Goal: Transaction & Acquisition: Purchase product/service

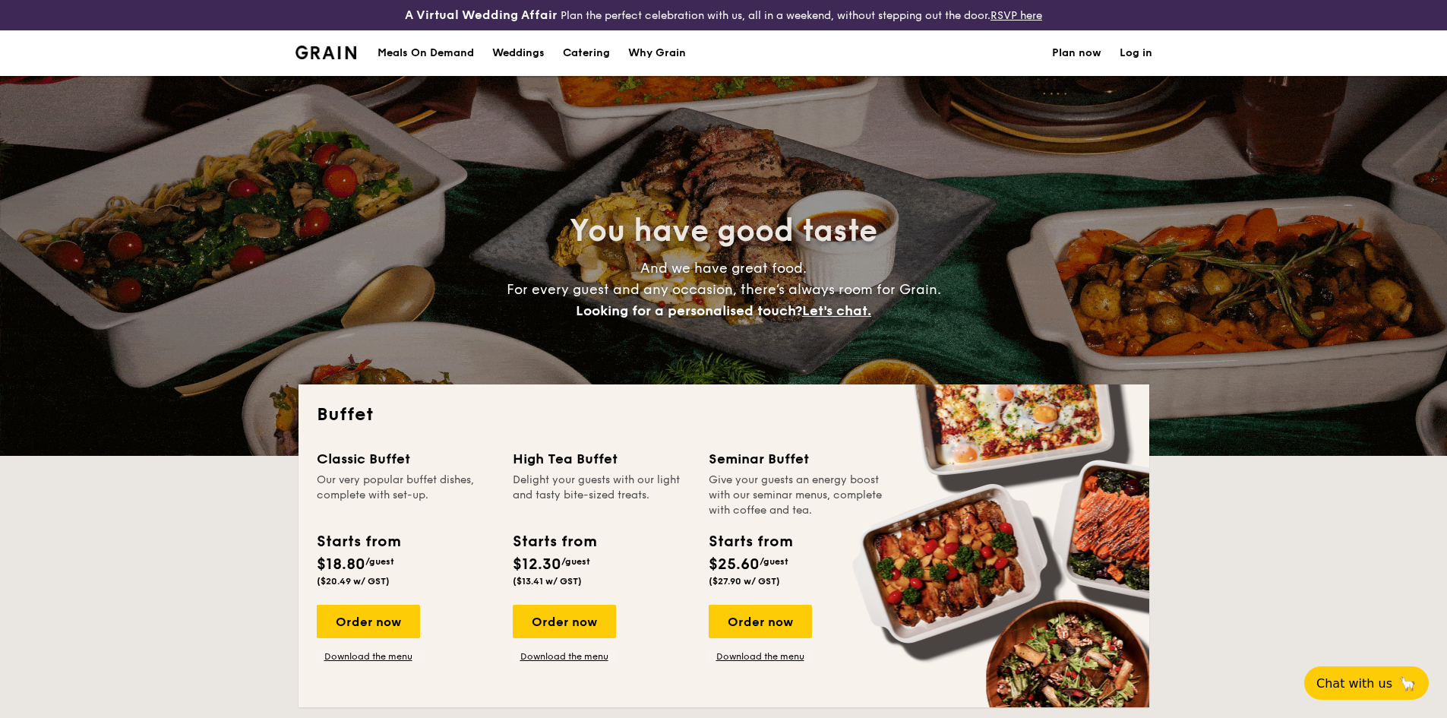
select select
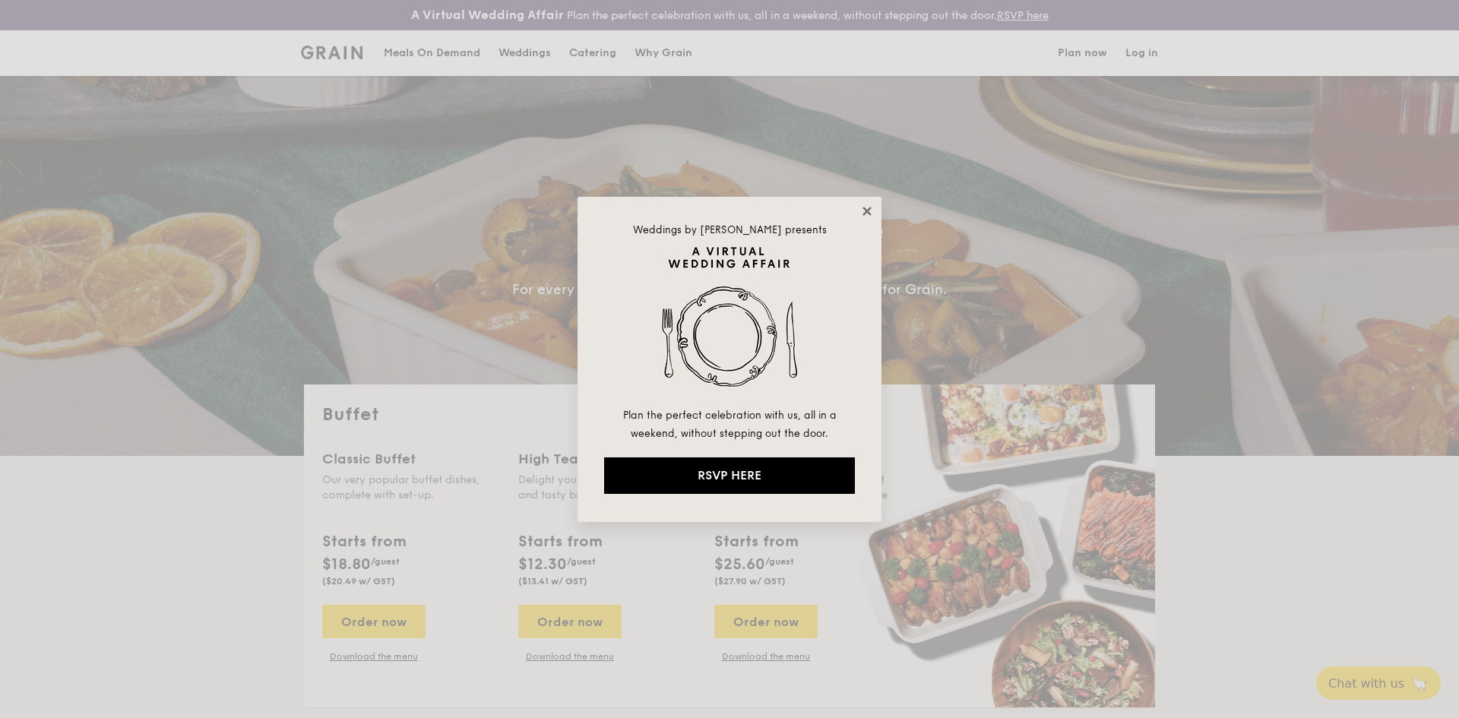
click at [862, 207] on icon at bounding box center [867, 211] width 14 height 14
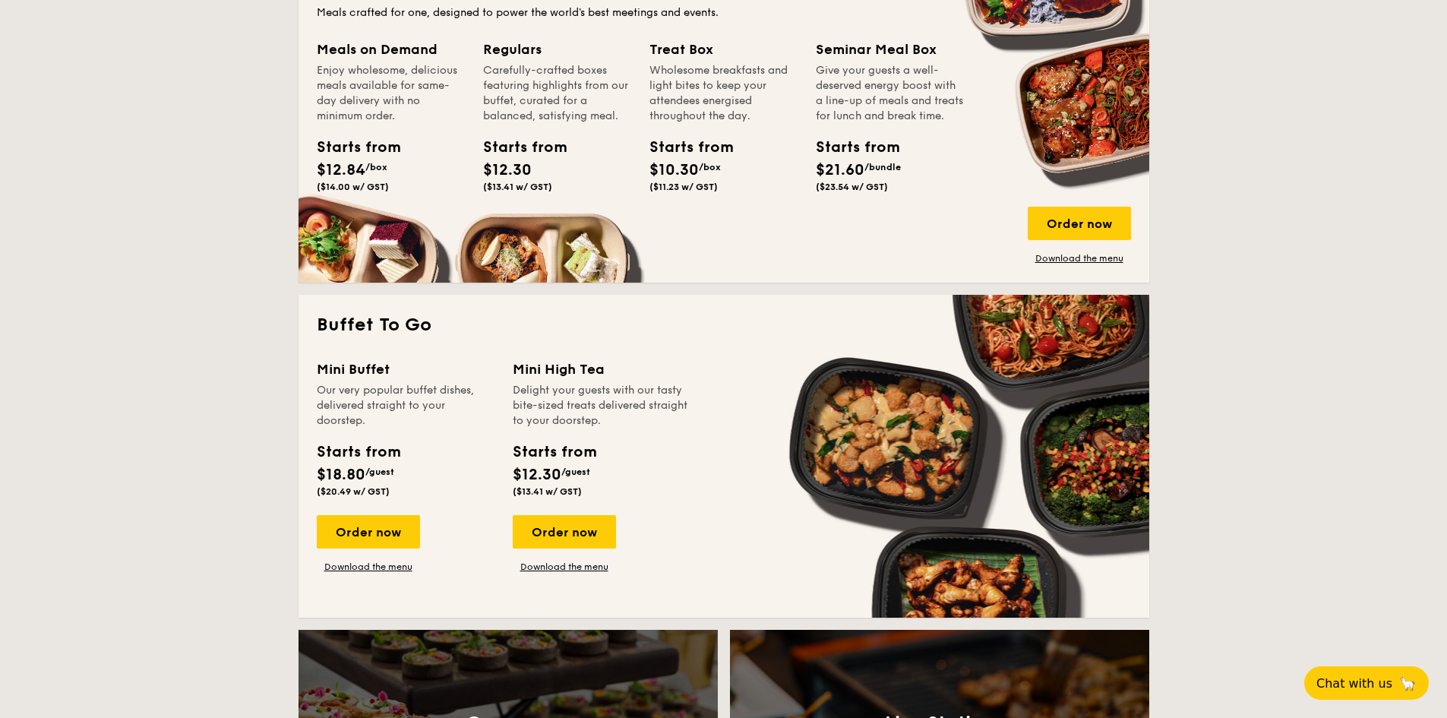
scroll to position [836, 0]
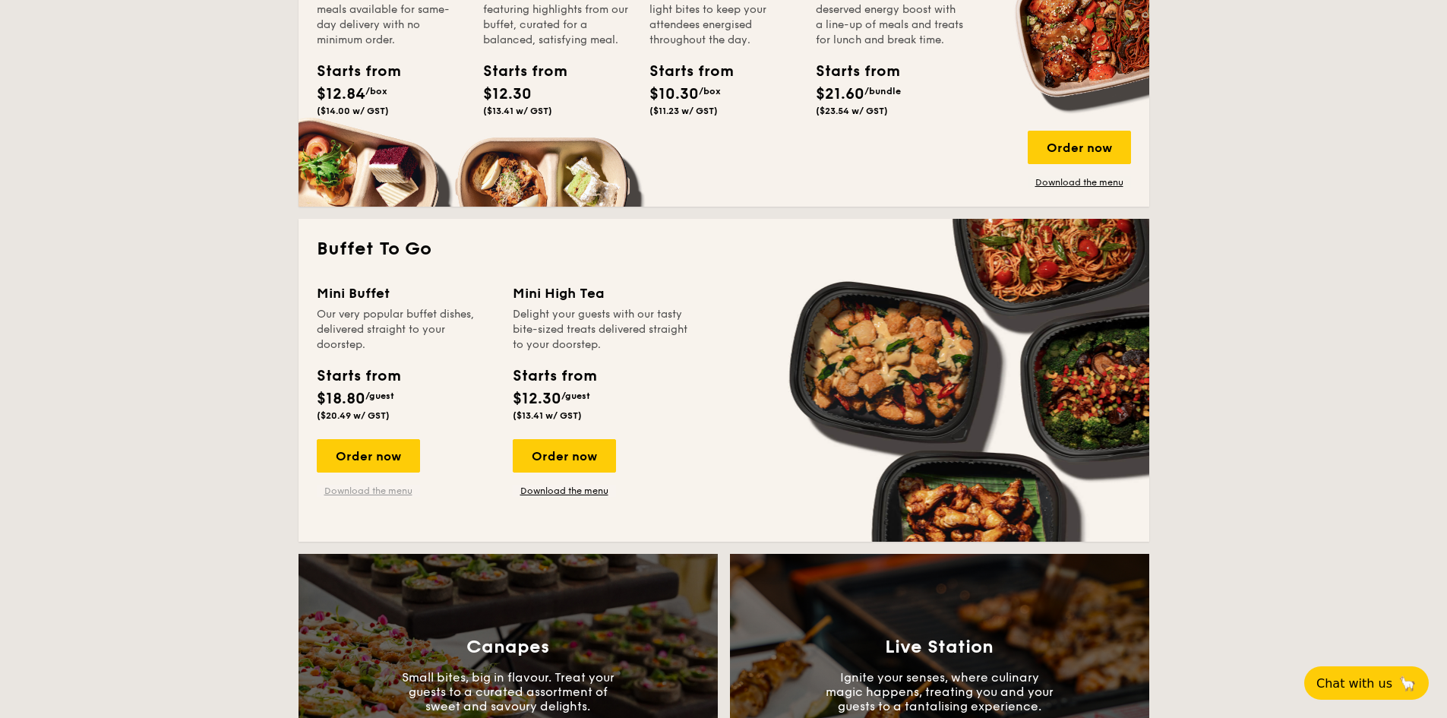
click at [368, 496] on link "Download the menu" at bounding box center [368, 491] width 103 height 12
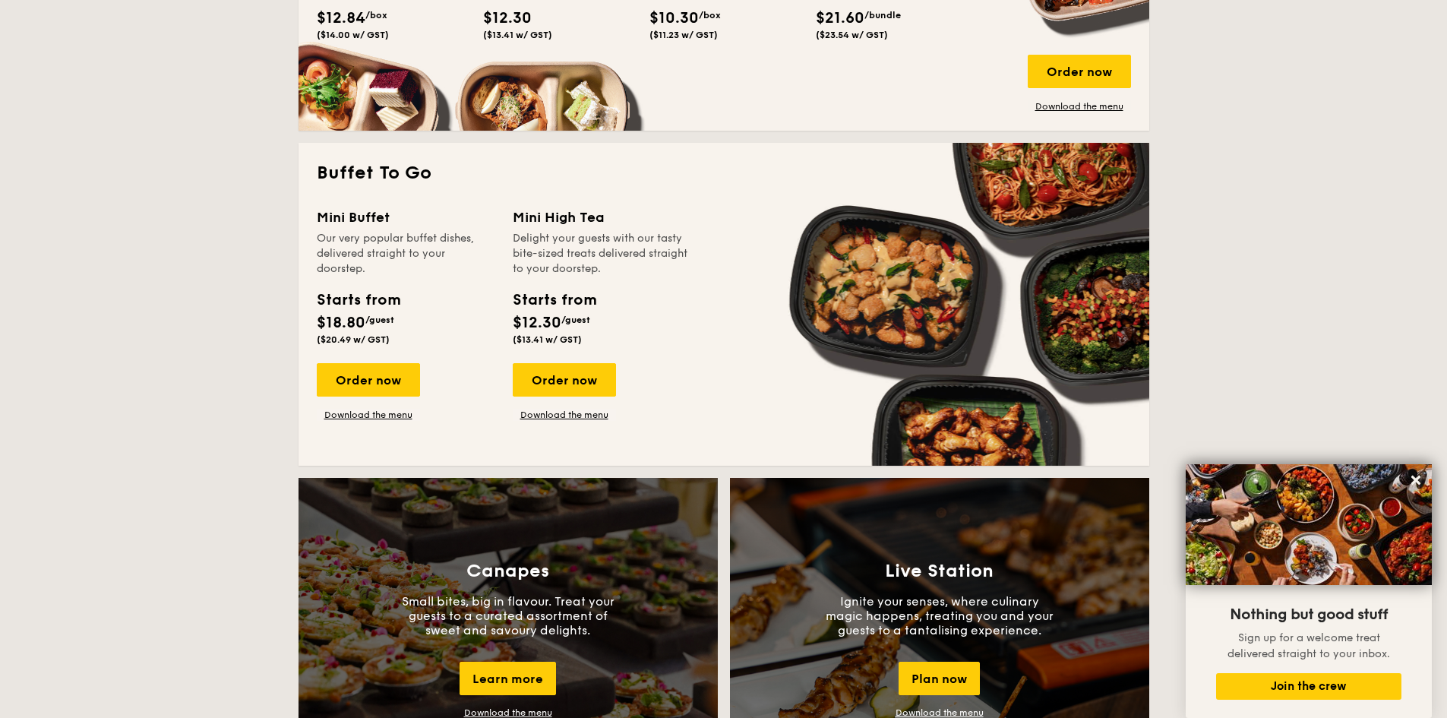
scroll to position [532, 0]
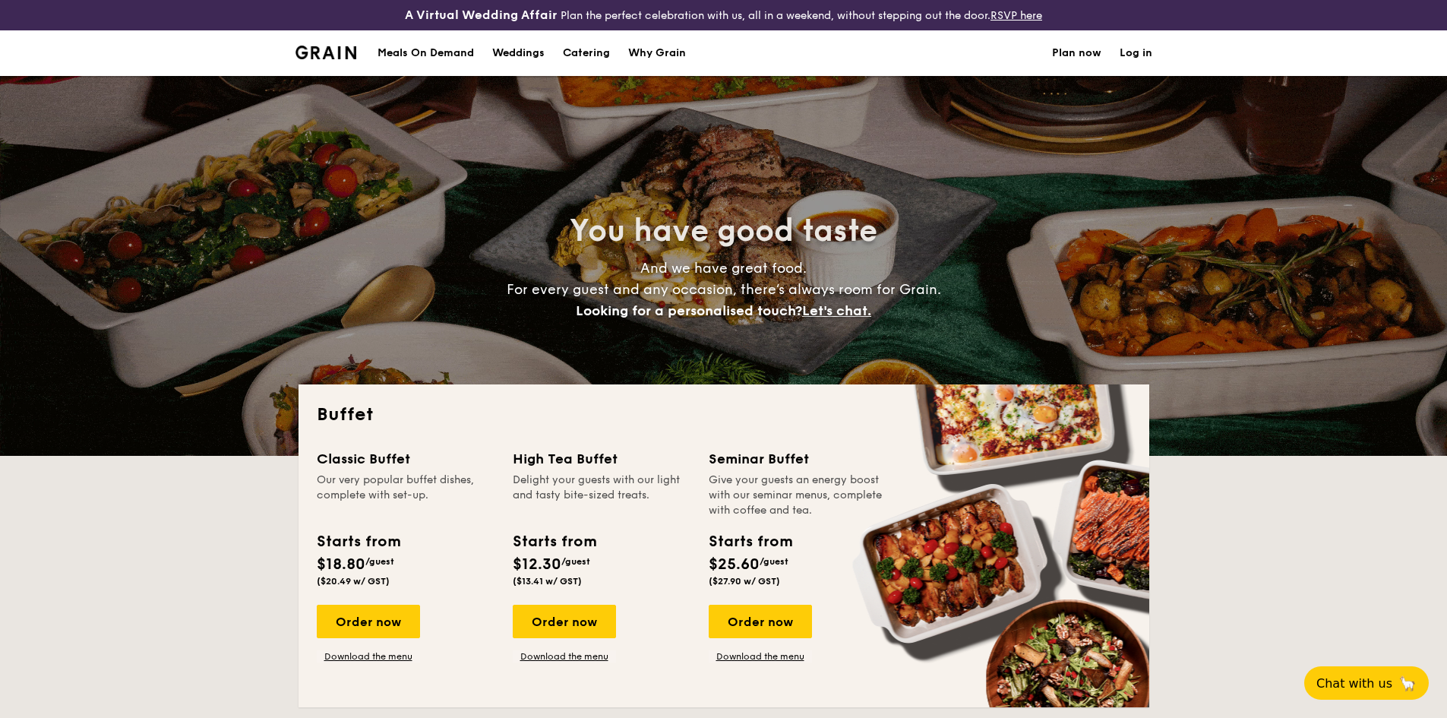
select select
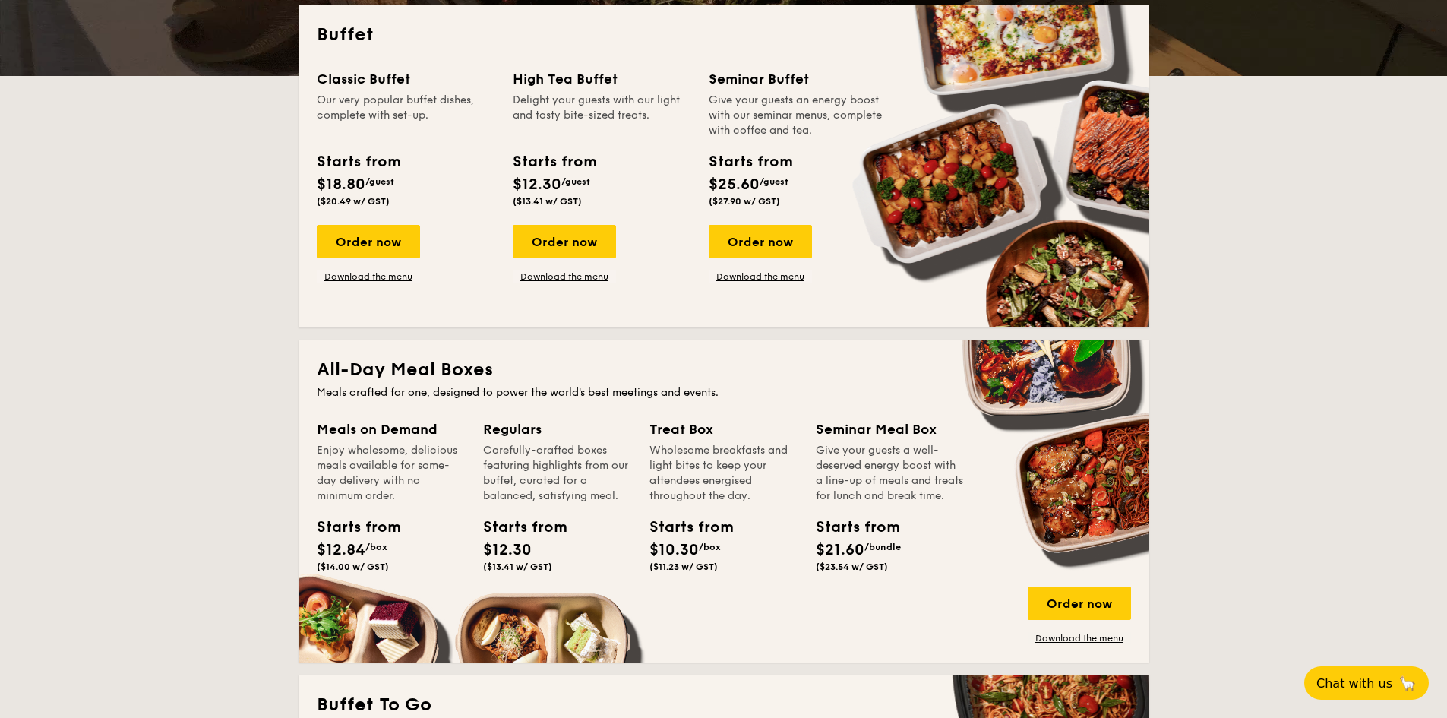
scroll to position [304, 0]
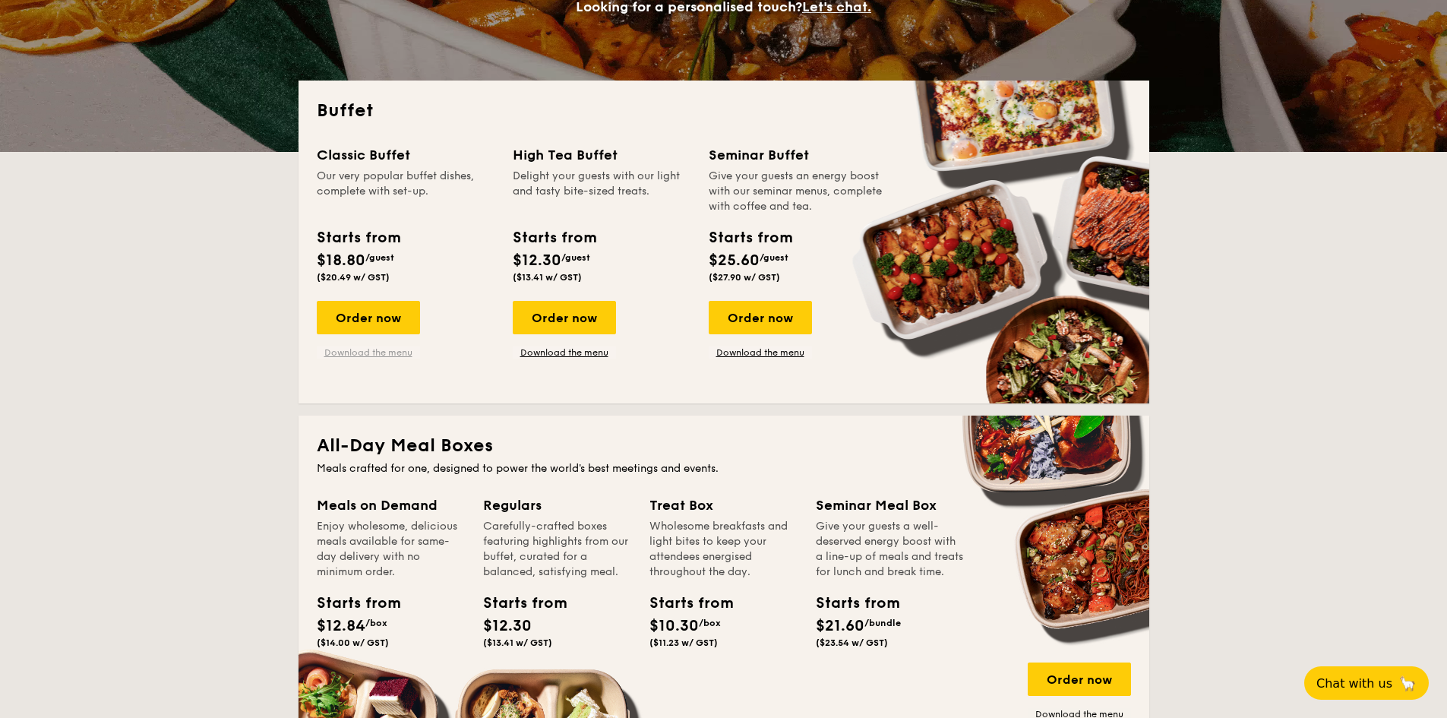
click at [377, 356] on link "Download the menu" at bounding box center [368, 352] width 103 height 12
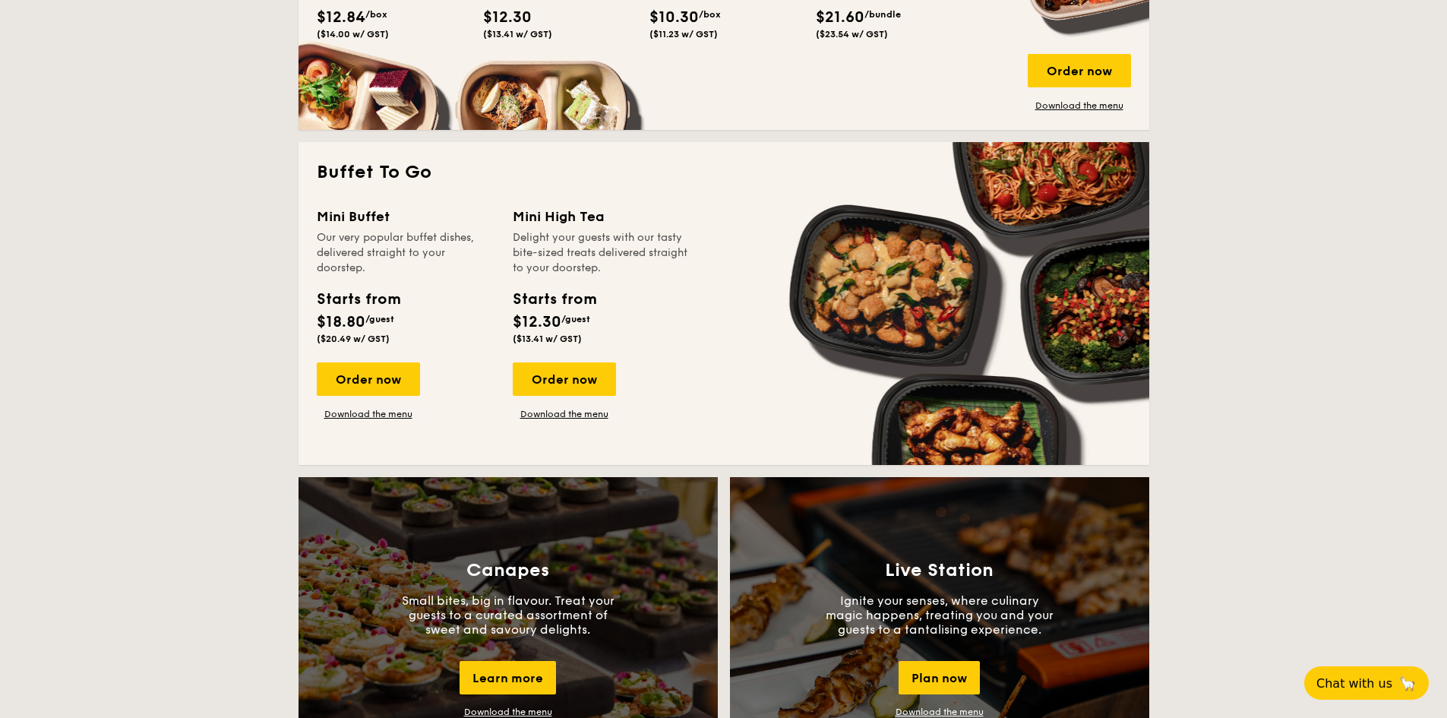
scroll to position [912, 0]
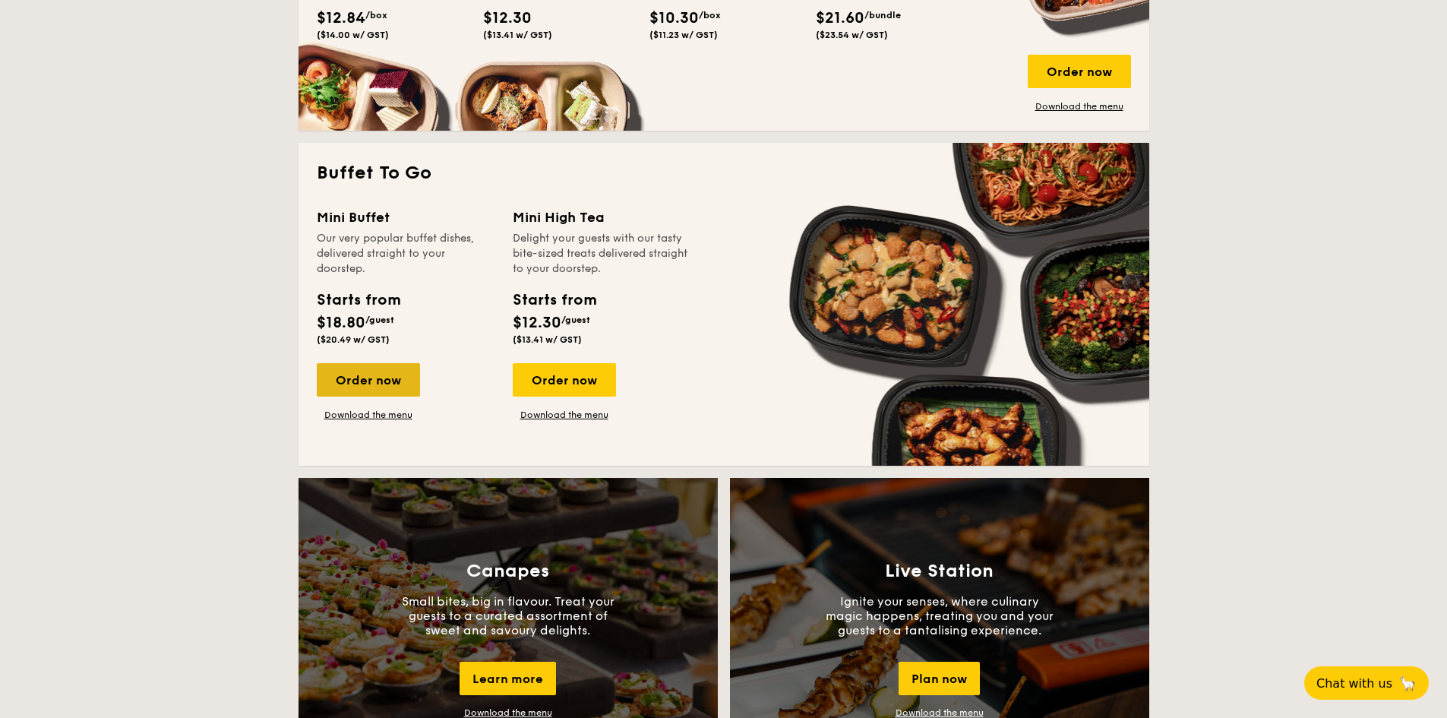
click at [388, 372] on div "Order now" at bounding box center [368, 379] width 103 height 33
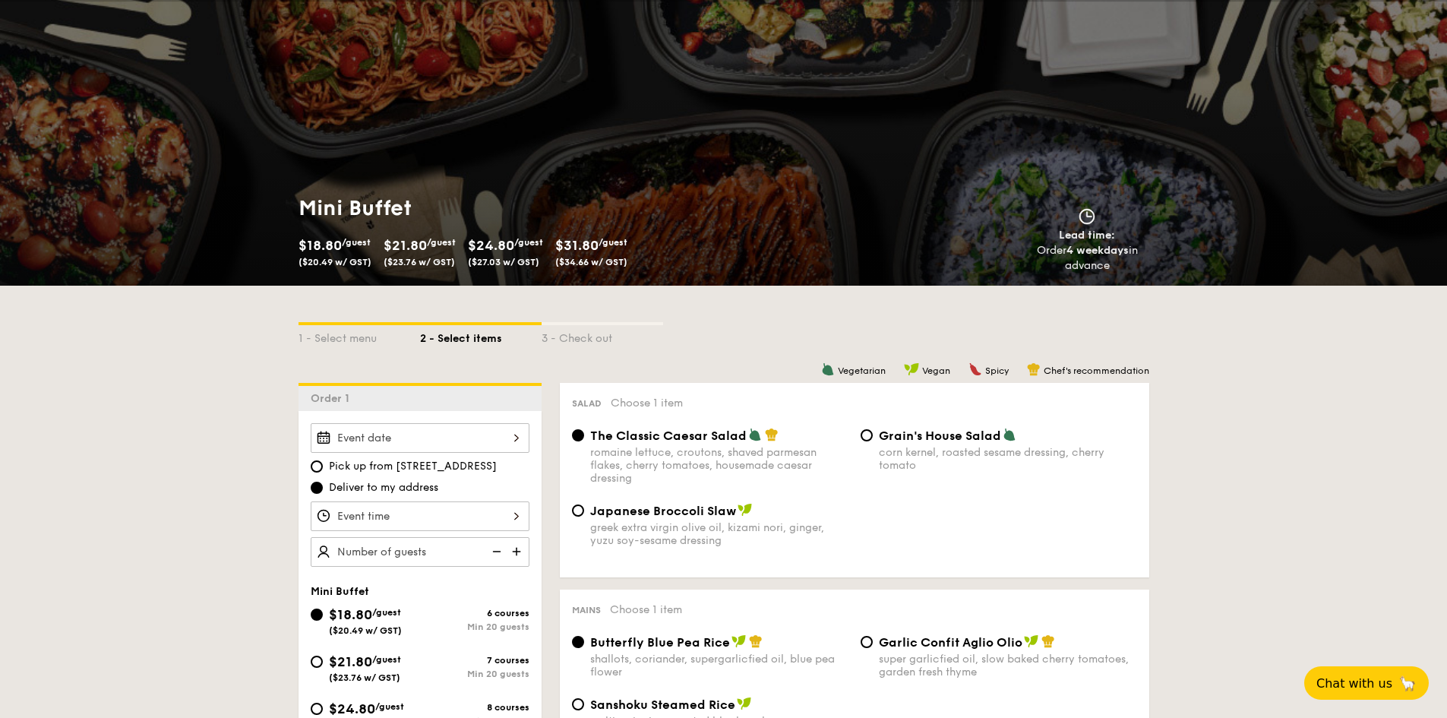
scroll to position [304, 0]
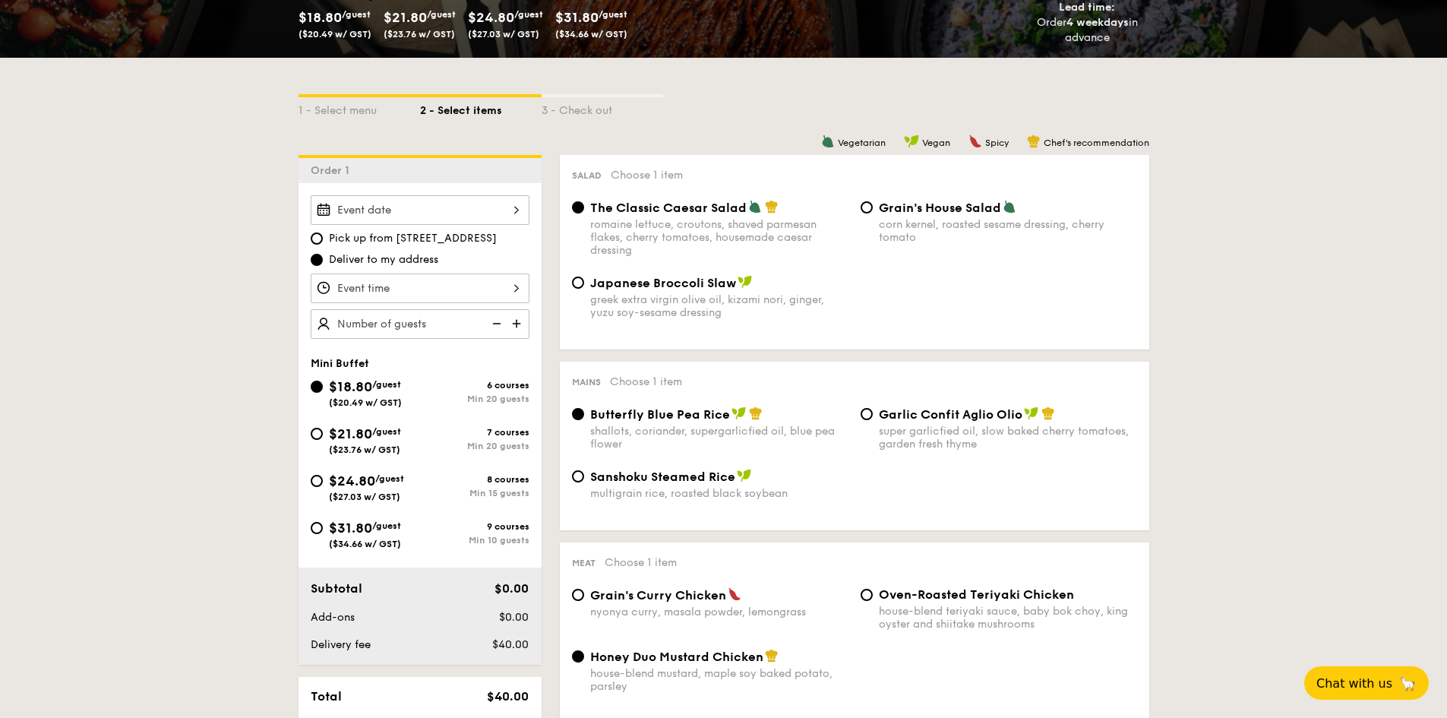
click at [369, 517] on div "$31.80 /guest ($34.66 w/ GST)" at bounding box center [365, 533] width 72 height 32
click at [323, 522] on input "$31.80 /guest ($34.66 w/ GST) 9 courses Min 10 guests" at bounding box center [317, 528] width 12 height 12
radio input "true"
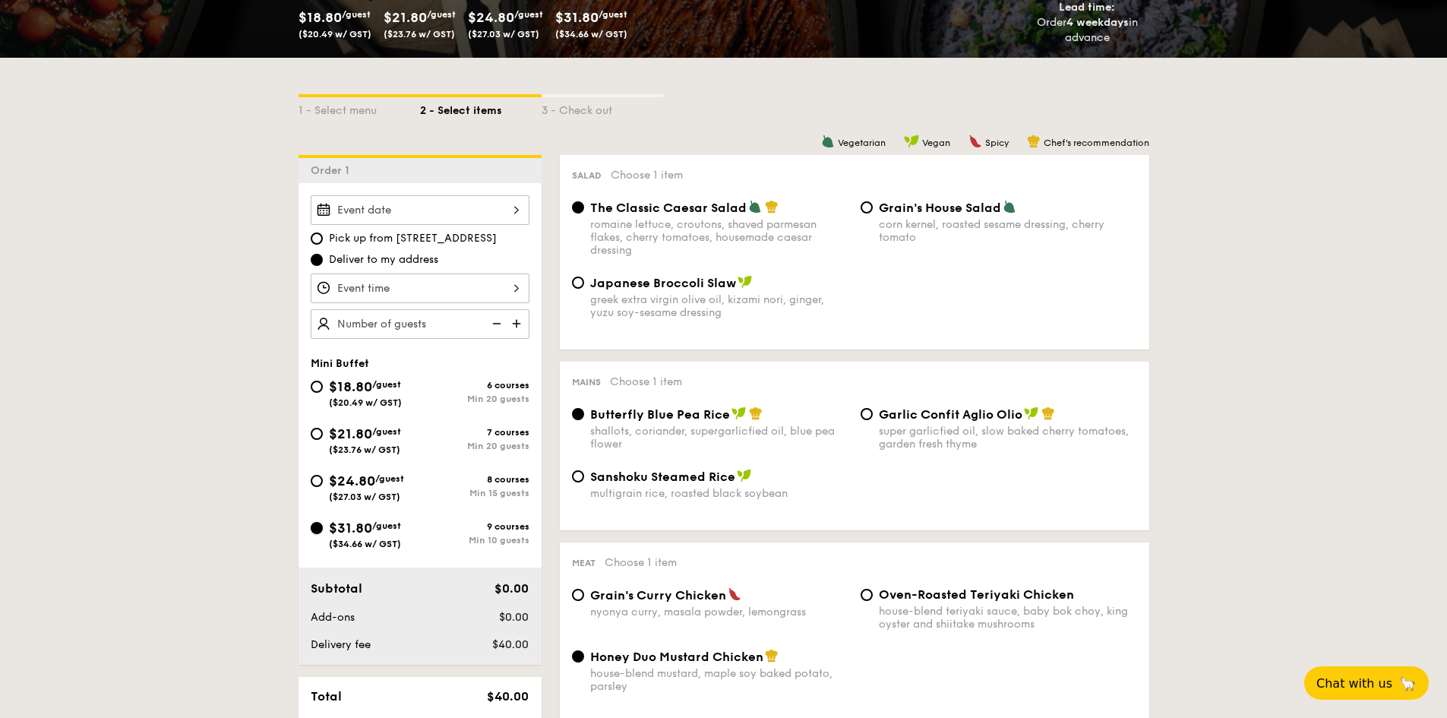
radio input "false"
radio input "true"
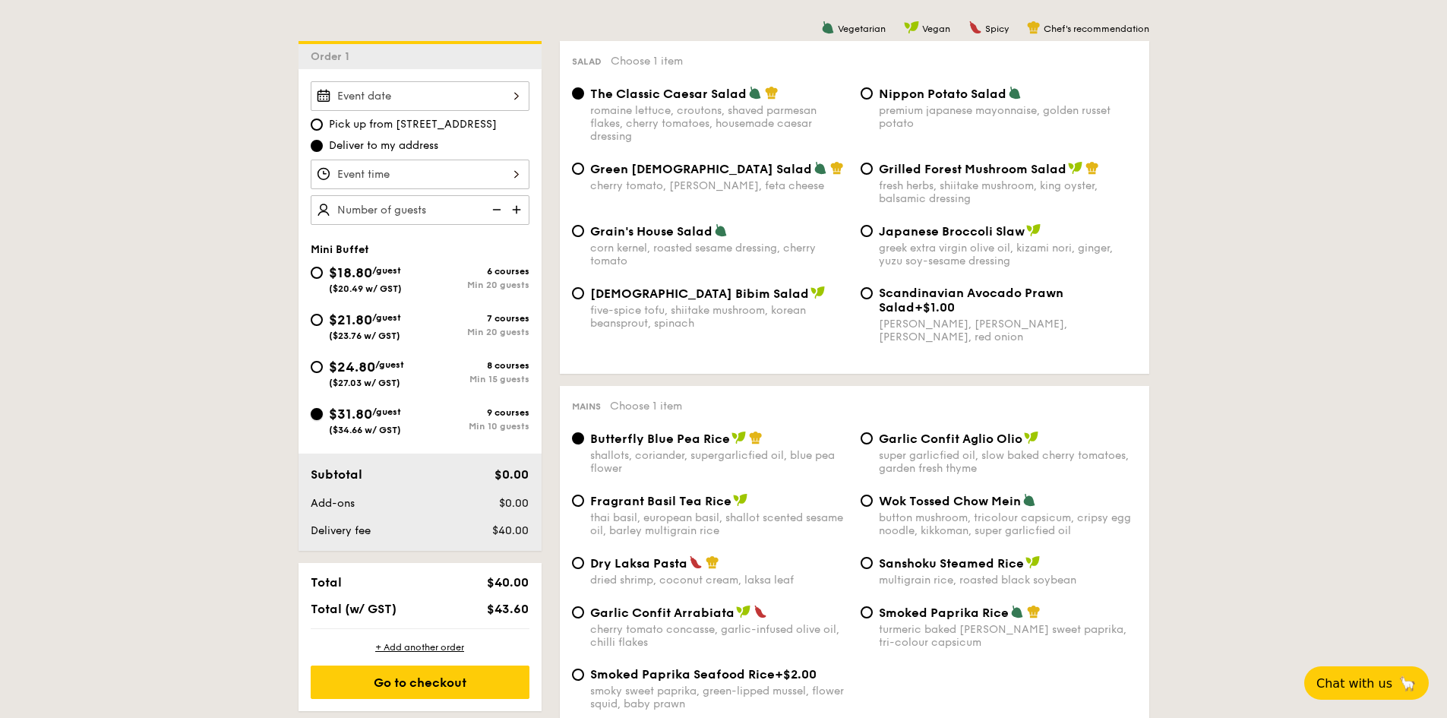
scroll to position [380, 0]
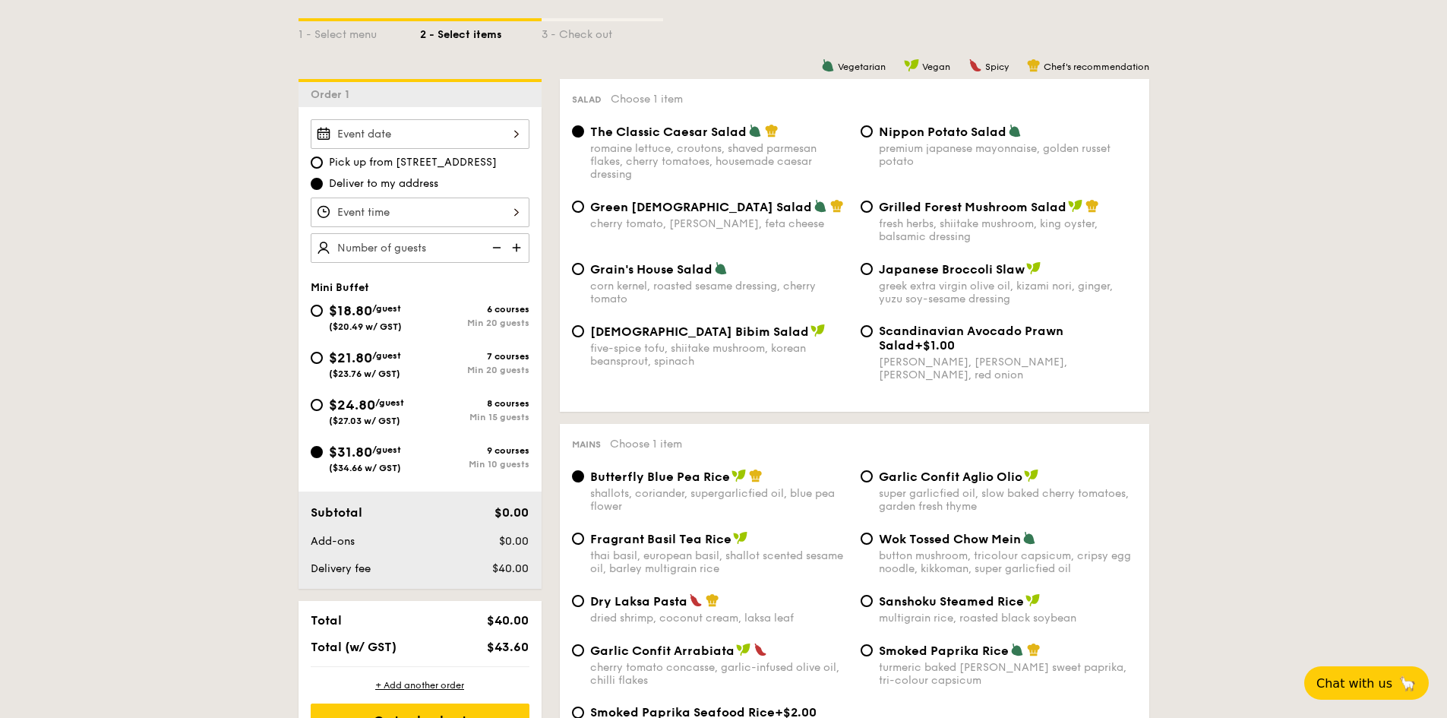
click at [514, 243] on img at bounding box center [518, 247] width 23 height 29
click at [490, 255] on img at bounding box center [495, 247] width 23 height 29
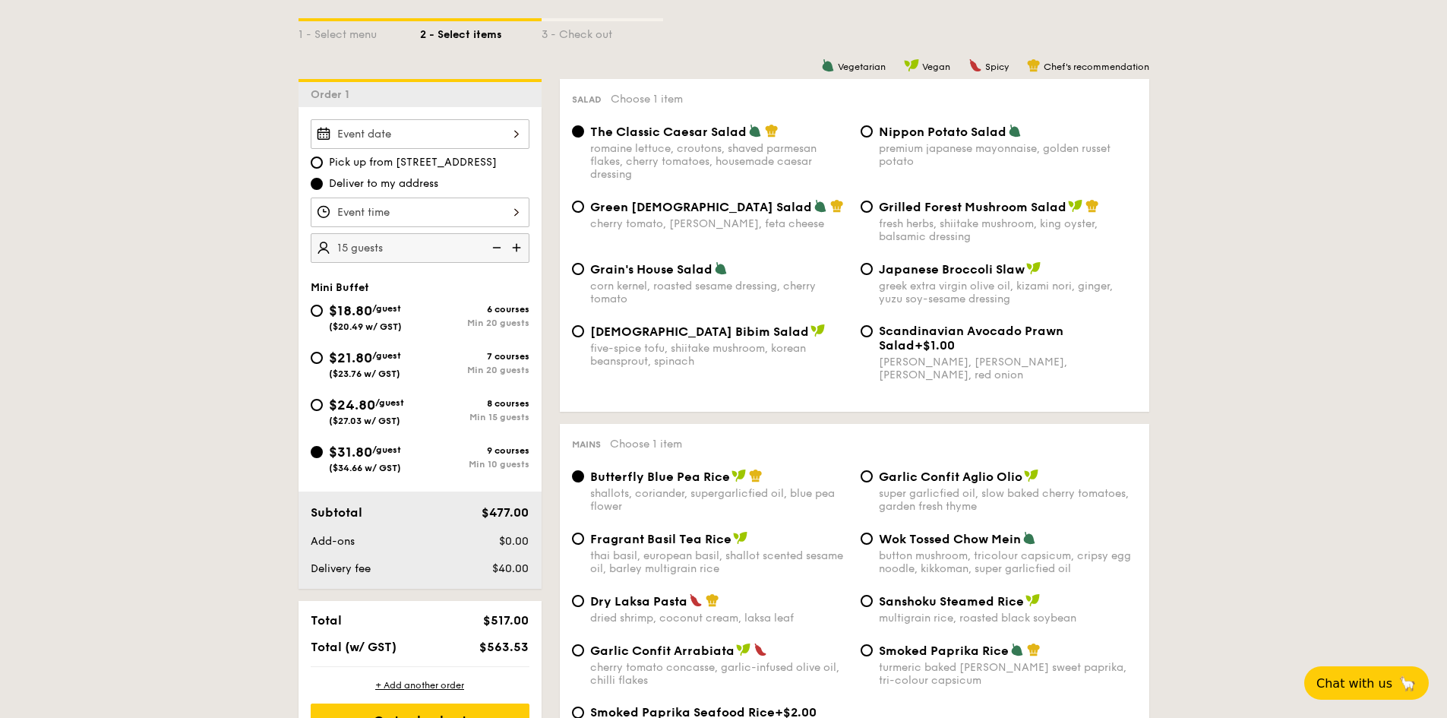
type input "10 guests"
click at [467, 141] on div at bounding box center [420, 134] width 219 height 30
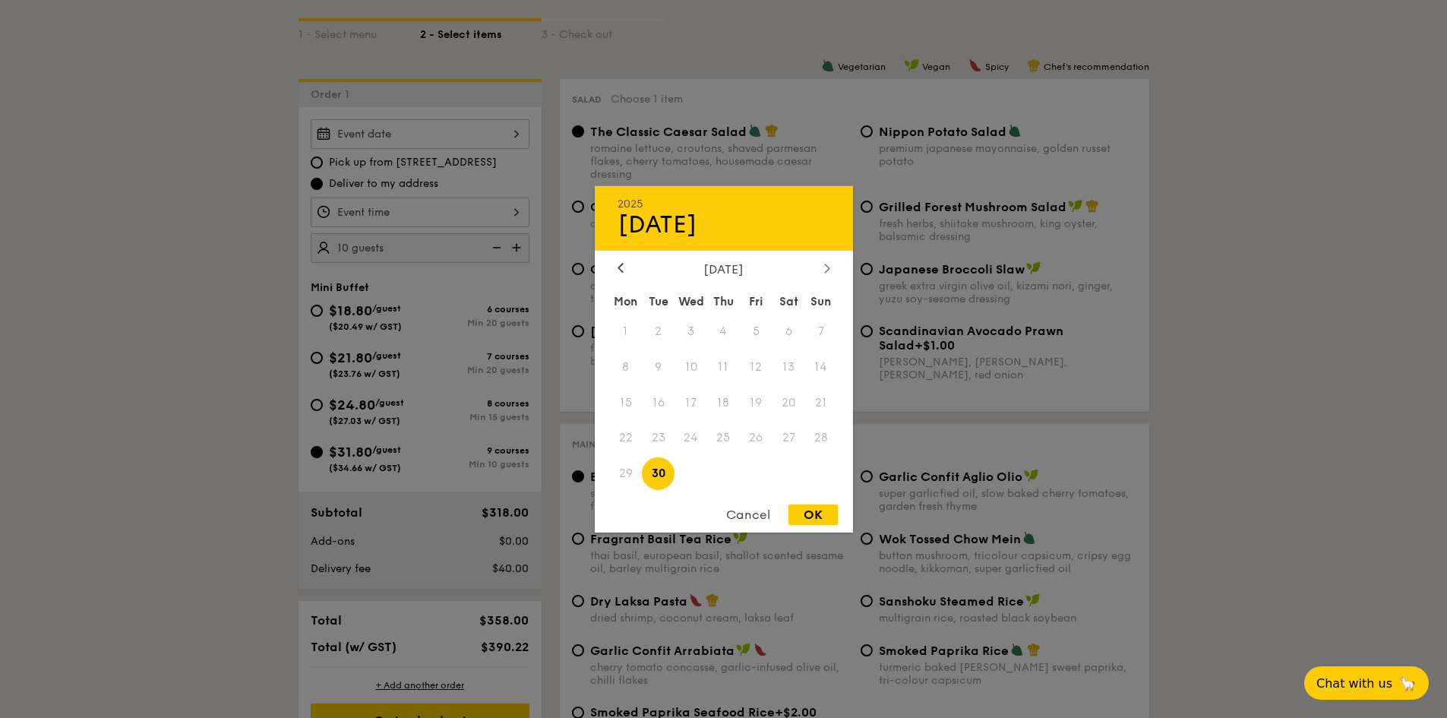
click at [824, 267] on icon at bounding box center [827, 268] width 6 height 10
click at [624, 268] on div at bounding box center [621, 268] width 14 height 14
click at [764, 474] on span "28" at bounding box center [756, 473] width 33 height 33
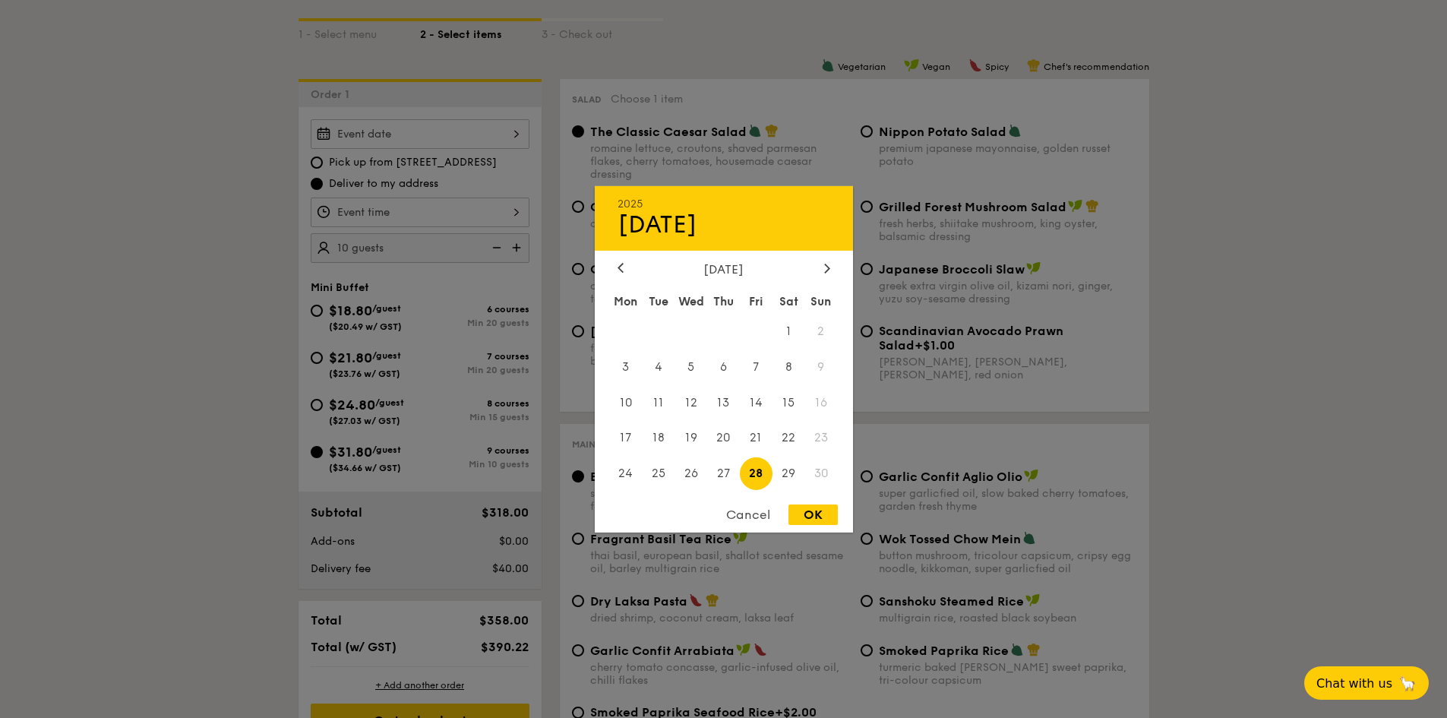
click at [808, 514] on div "OK" at bounding box center [813, 515] width 49 height 21
type input "Nov 28, 2025"
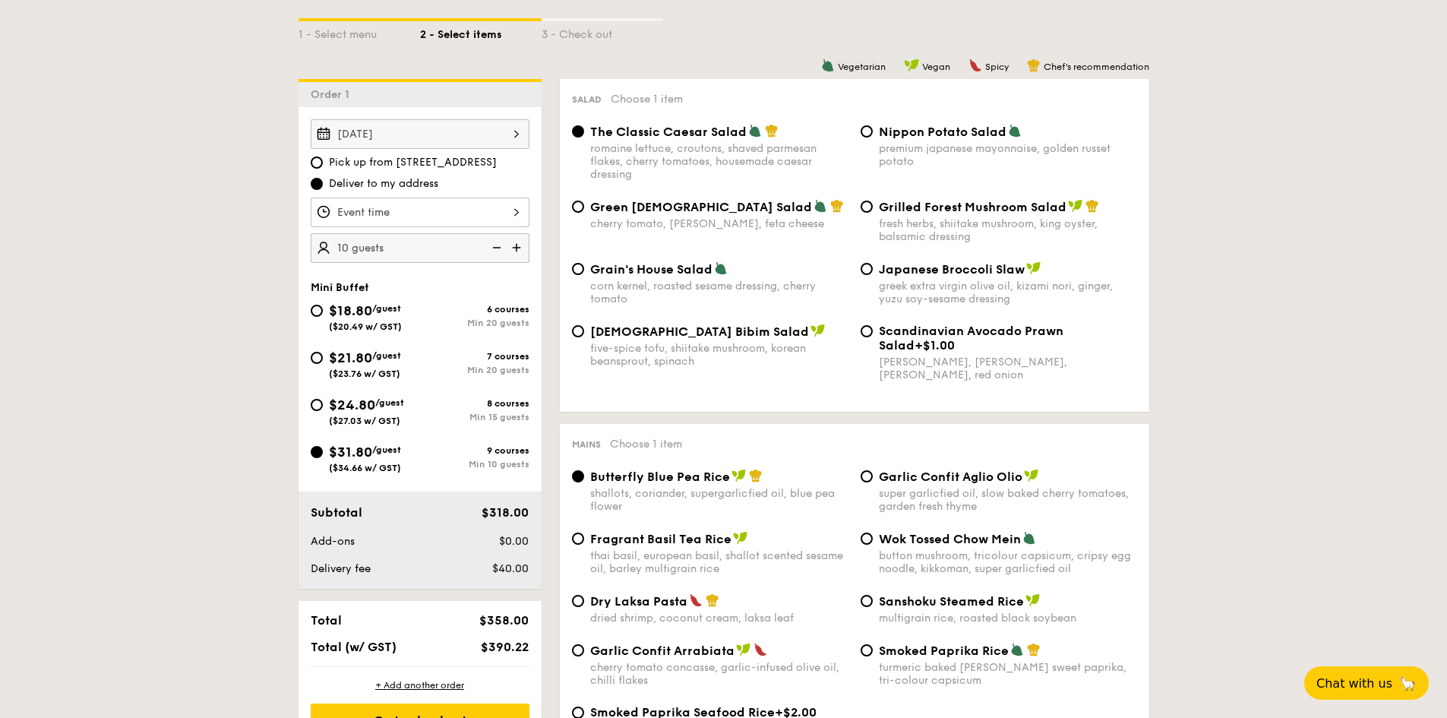
click at [906, 203] on span "Grilled Forest Mushroom Salad" at bounding box center [973, 207] width 188 height 14
click at [873, 203] on input "Grilled Forest Mushroom Salad fresh herbs, shiitake mushroom, king oyster, bals…" at bounding box center [867, 207] width 12 height 12
radio input "true"
click at [716, 141] on div "The Classic Caesar Salad romaine lettuce, croutons, shaved parmesan flakes, che…" at bounding box center [719, 152] width 258 height 57
click at [584, 138] on input "The Classic Caesar Salad romaine lettuce, croutons, shaved parmesan flakes, che…" at bounding box center [578, 131] width 12 height 12
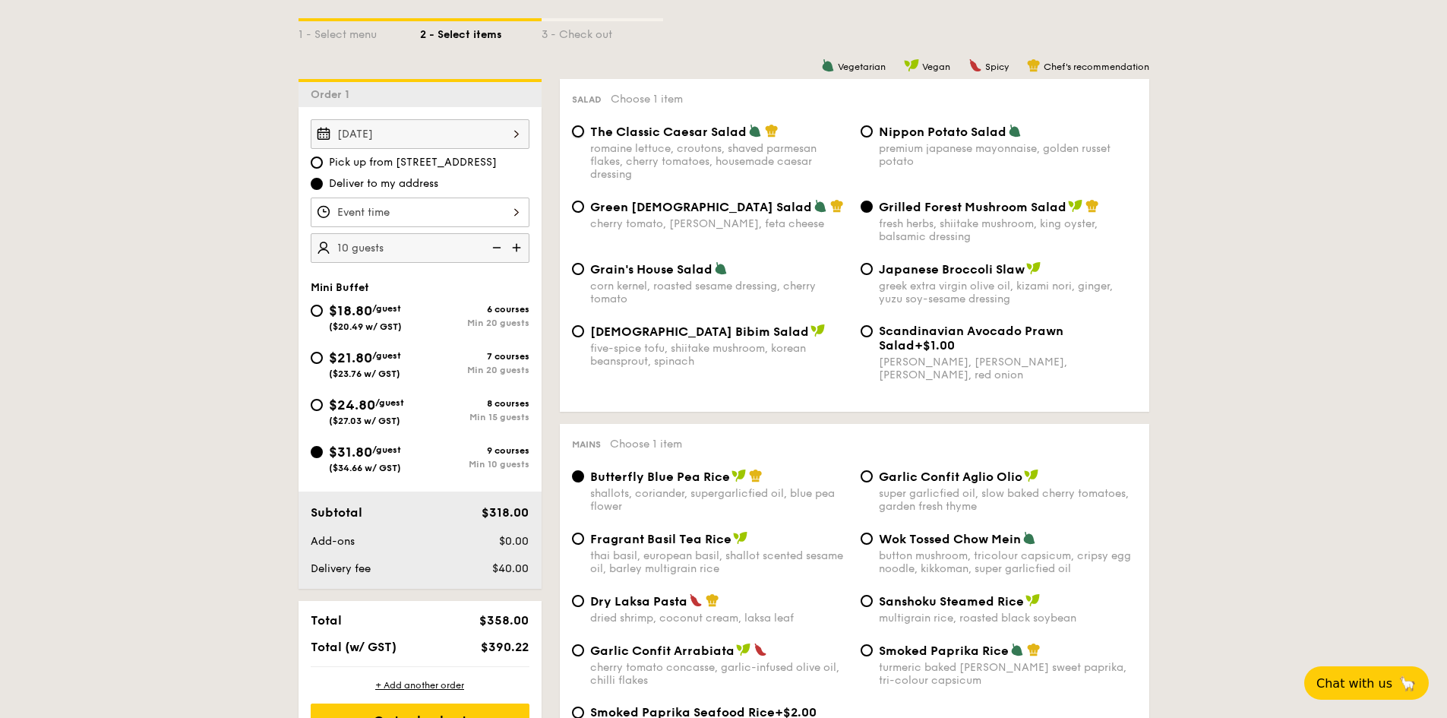
radio input "true"
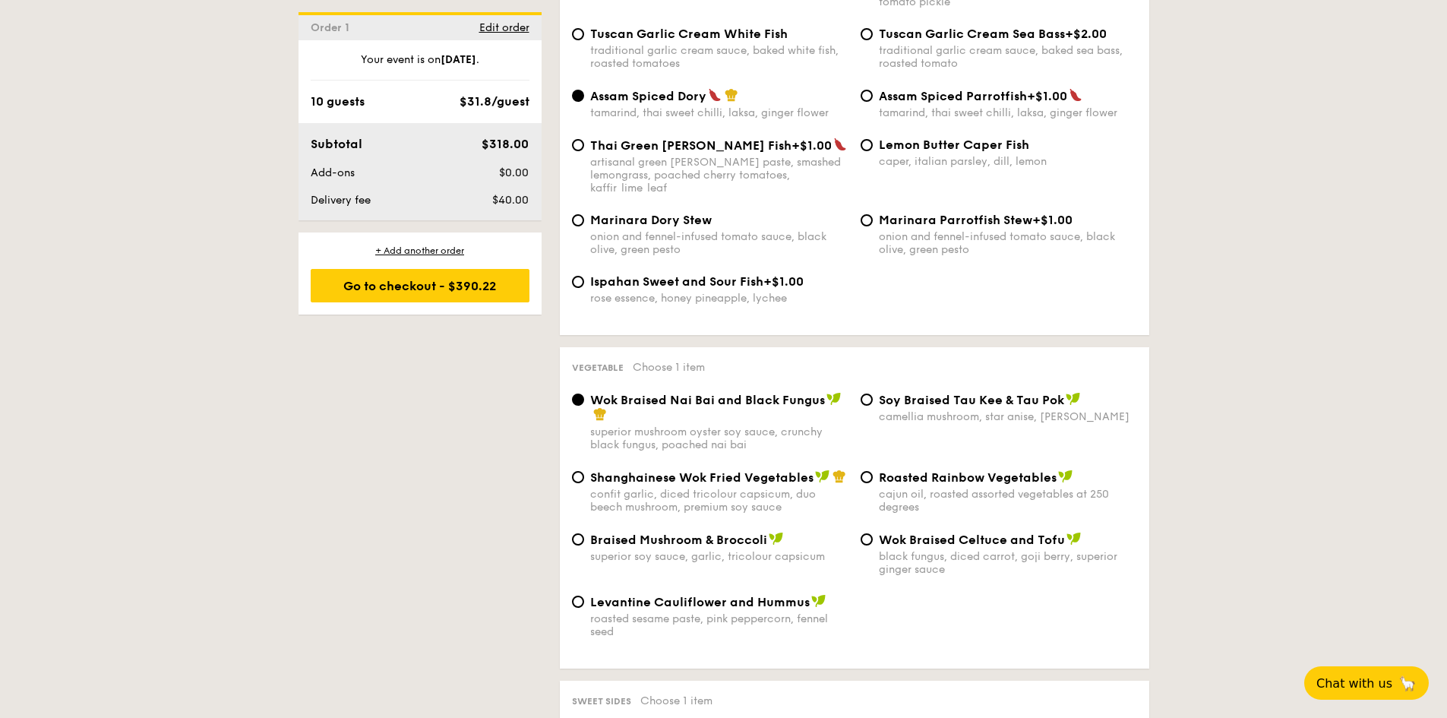
scroll to position [1672, 0]
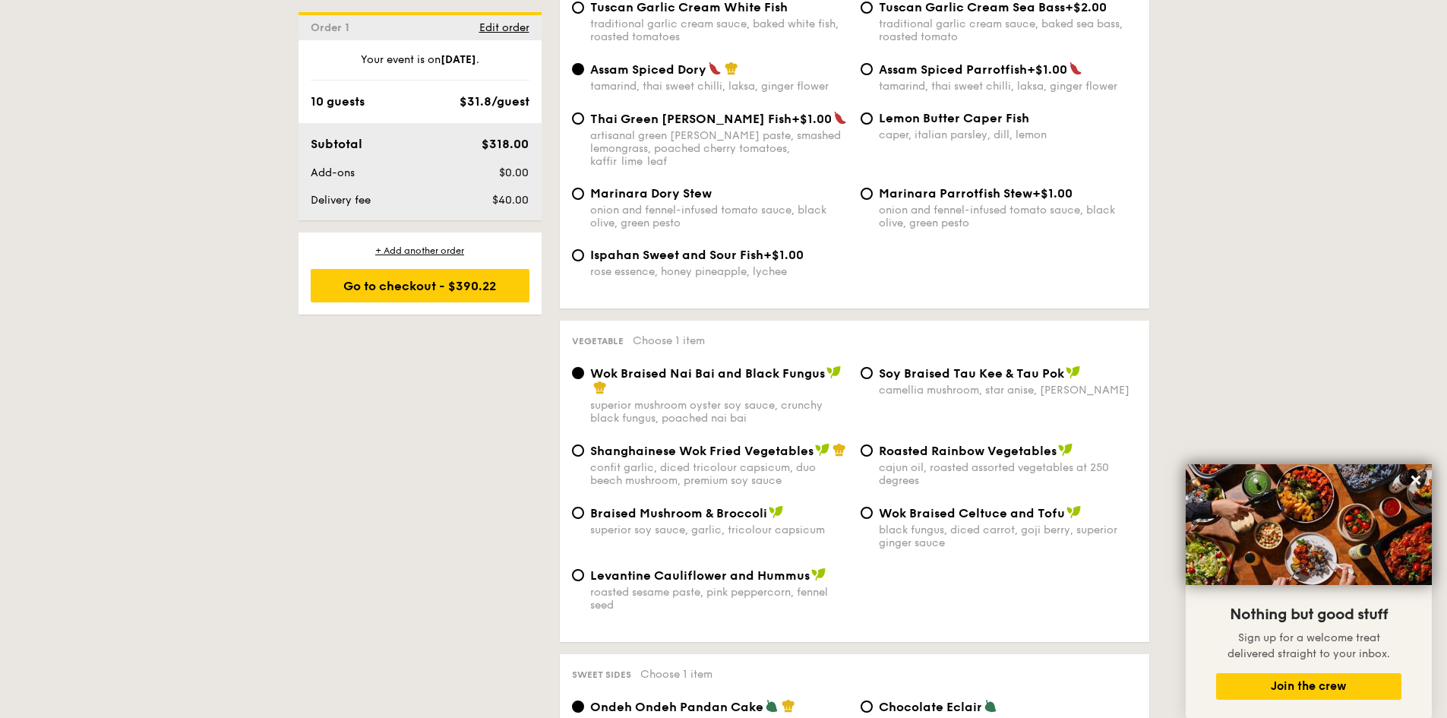
click at [720, 444] on span "Shanghainese Wok Fried Vegetables" at bounding box center [701, 451] width 223 height 14
click at [584, 445] on input "Shanghainese Wok Fried Vegetables confit garlic, diced tricolour capsicum, duo …" at bounding box center [578, 451] width 12 height 12
radio input "true"
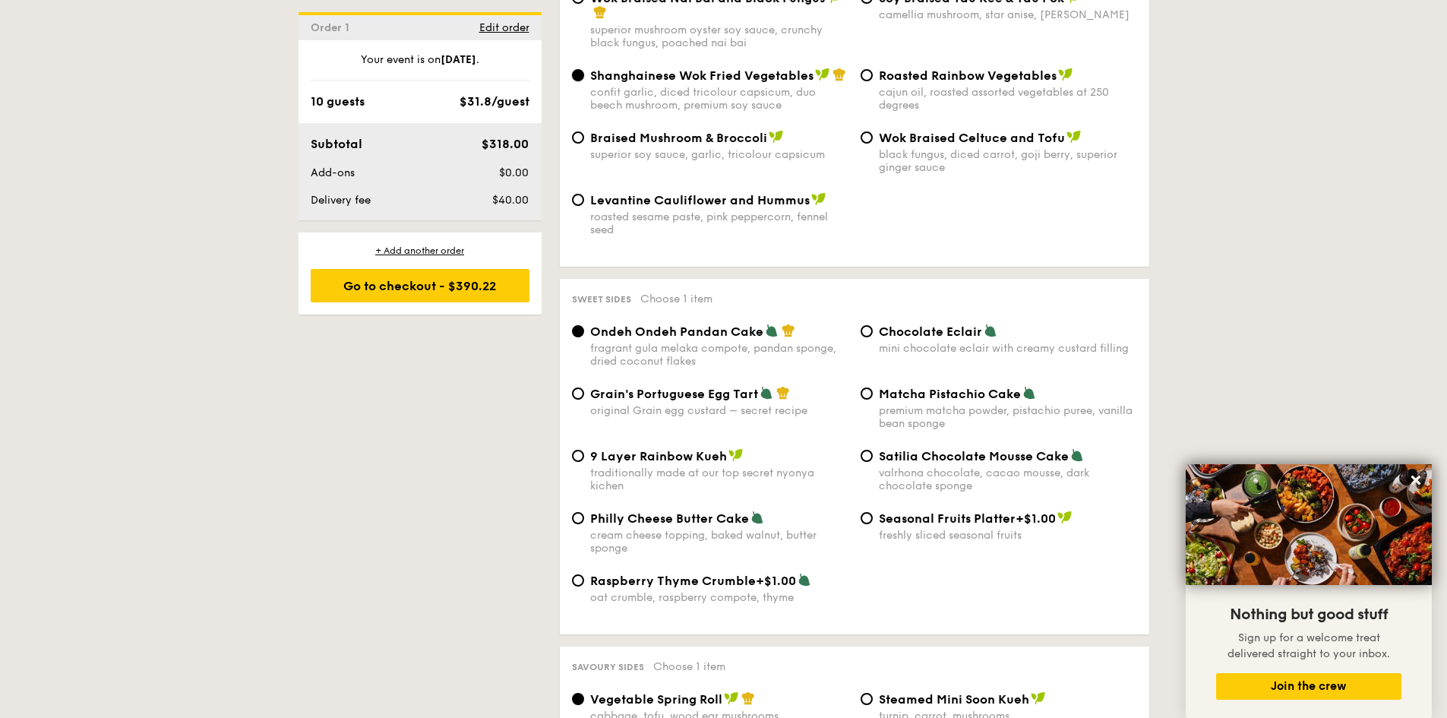
scroll to position [2052, 0]
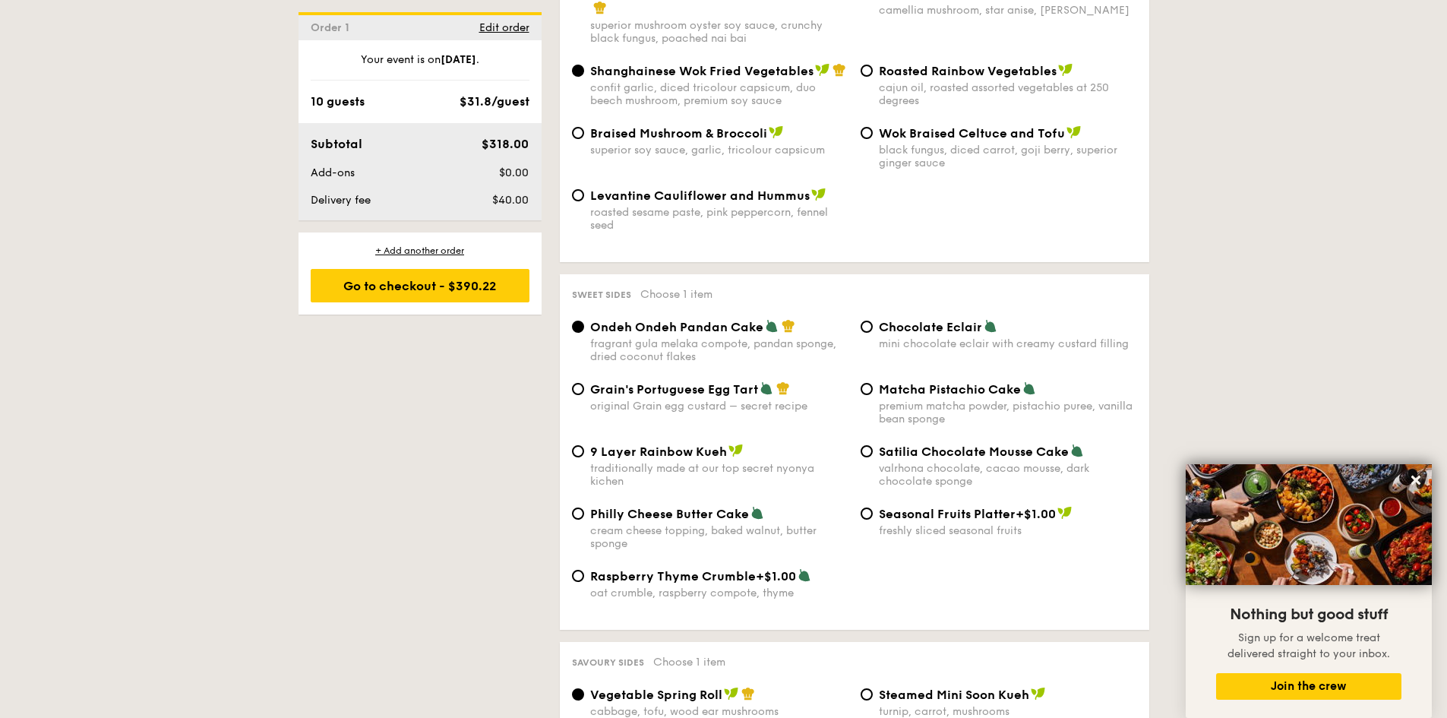
click at [726, 382] on span "Grain's Portuguese Egg Tart" at bounding box center [674, 389] width 168 height 14
click at [584, 383] on input "Grain's Portuguese Egg Tart original Grain egg custard – secret recipe" at bounding box center [578, 389] width 12 height 12
radio input "true"
click at [713, 320] on span "Ondeh Ondeh Pandan Cake" at bounding box center [676, 327] width 173 height 14
click at [584, 321] on input "Ondeh Ondeh Pandan Cake fragrant gula melaka compote, pandan sponge, dried coco…" at bounding box center [578, 327] width 12 height 12
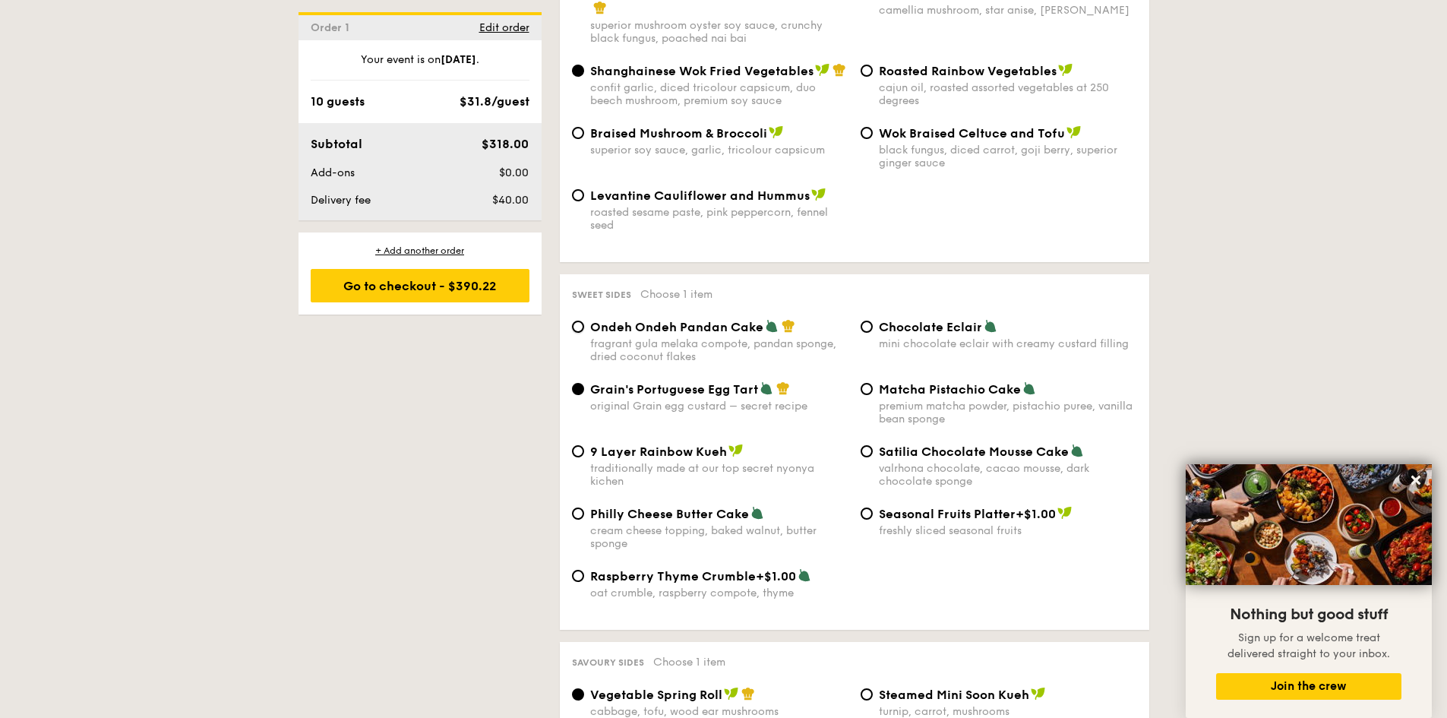
radio input "true"
click at [705, 364] on div "Ondeh Ondeh Pandan Cake fragrant gula melaka compote, pandan sponge, dried coco…" at bounding box center [854, 350] width 577 height 62
click at [704, 382] on span "Grain's Portuguese Egg Tart" at bounding box center [674, 389] width 168 height 14
click at [584, 383] on input "Grain's Portuguese Egg Tart original Grain egg custard – secret recipe" at bounding box center [578, 389] width 12 height 12
radio input "true"
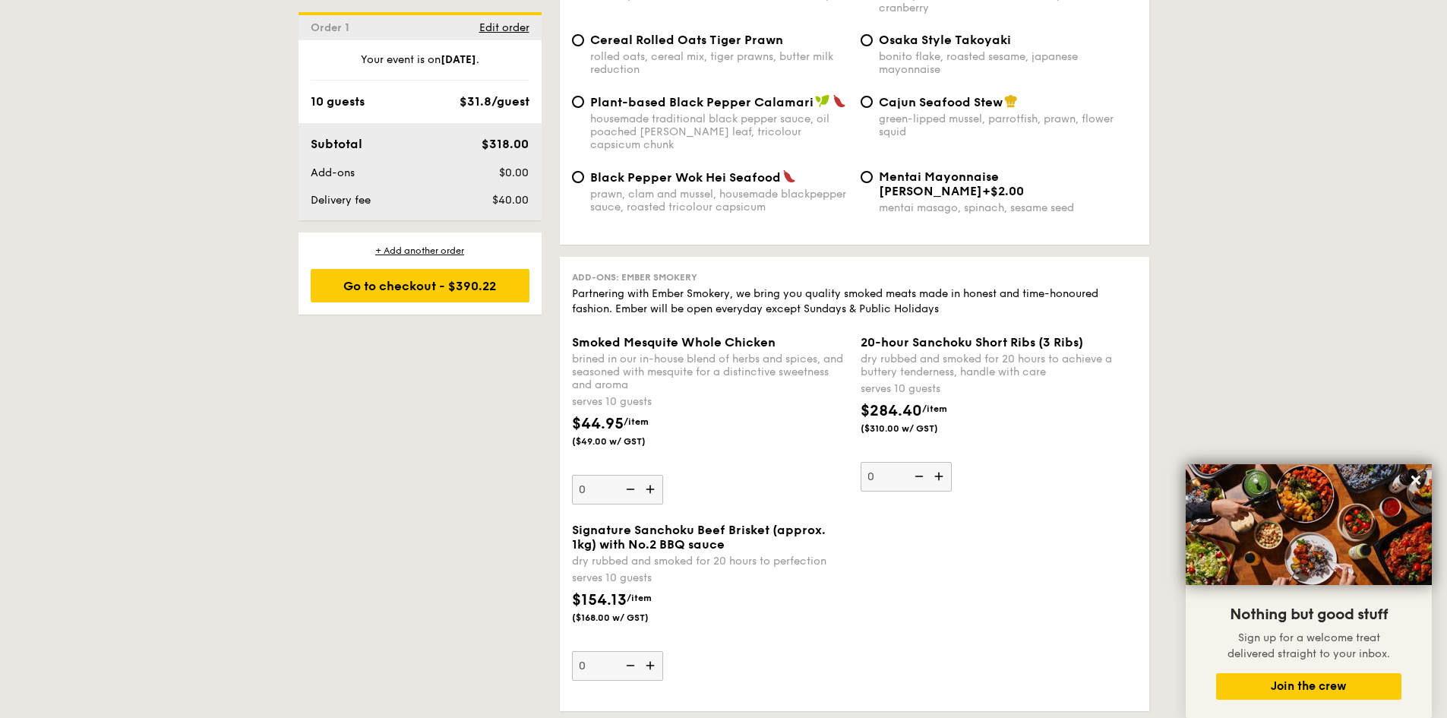
scroll to position [3419, 0]
